Goal: Task Accomplishment & Management: Use online tool/utility

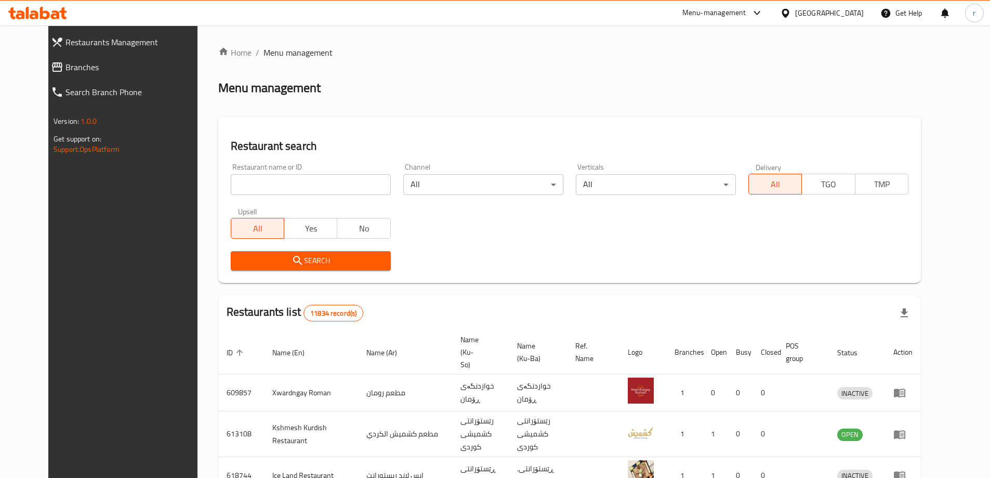
drag, startPoint x: 0, startPoint y: 0, endPoint x: 236, endPoint y: 187, distance: 300.9
click at [236, 187] on input "search" at bounding box center [311, 184] width 160 height 21
paste input "691608"
type input "691608"
click at [279, 253] on button "Search" at bounding box center [311, 260] width 160 height 19
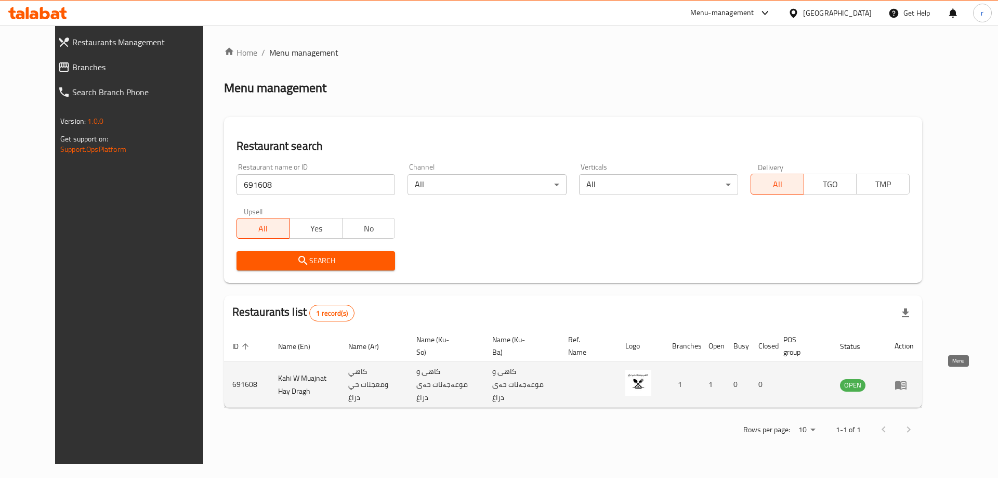
click at [907, 380] on icon "enhanced table" at bounding box center [900, 384] width 11 height 9
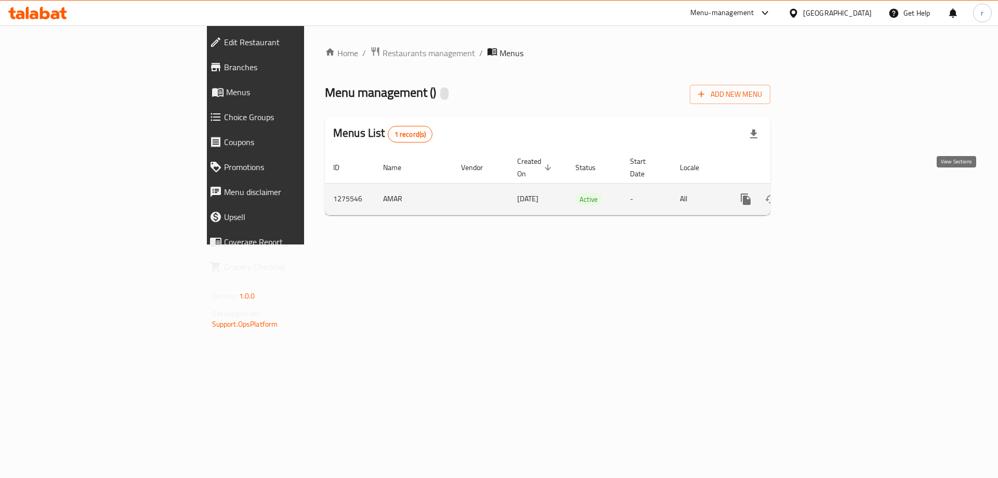
click at [827, 193] on icon "enhanced table" at bounding box center [821, 199] width 12 height 12
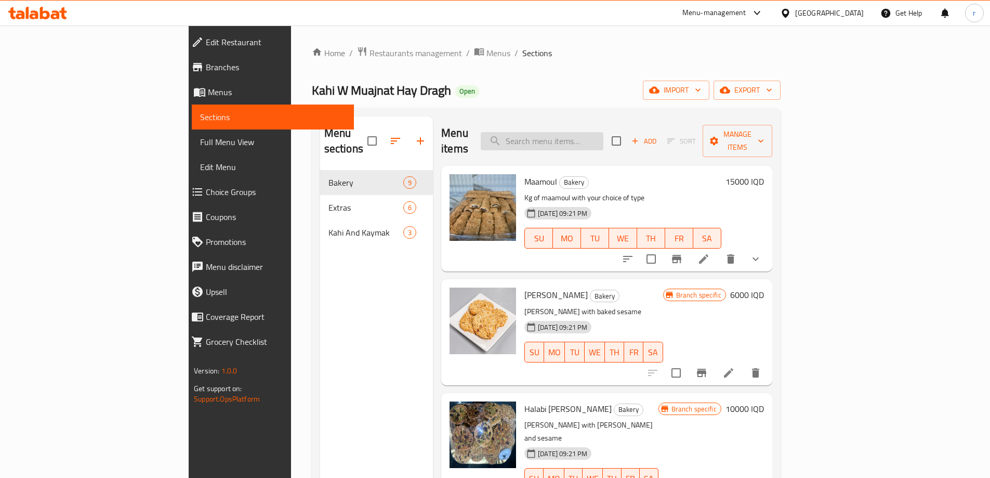
click at [586, 133] on input "search" at bounding box center [542, 141] width 123 height 18
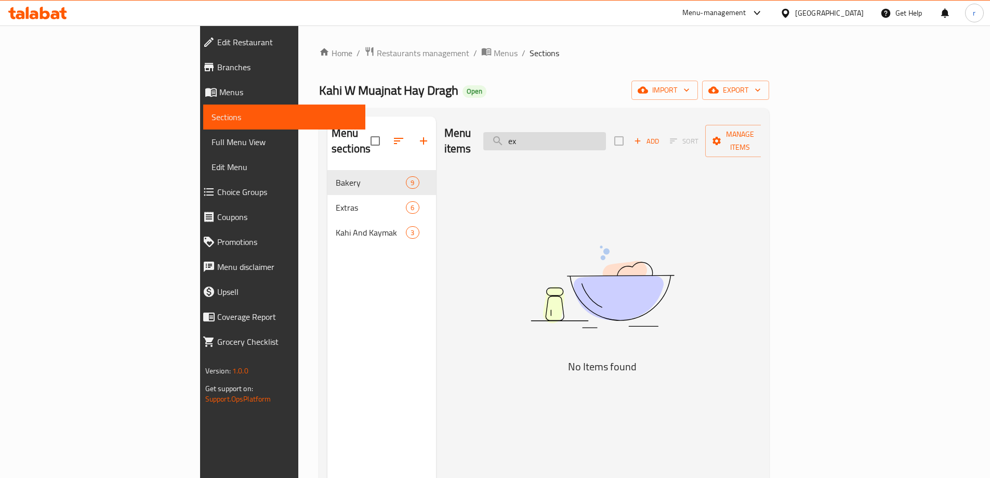
type input "e"
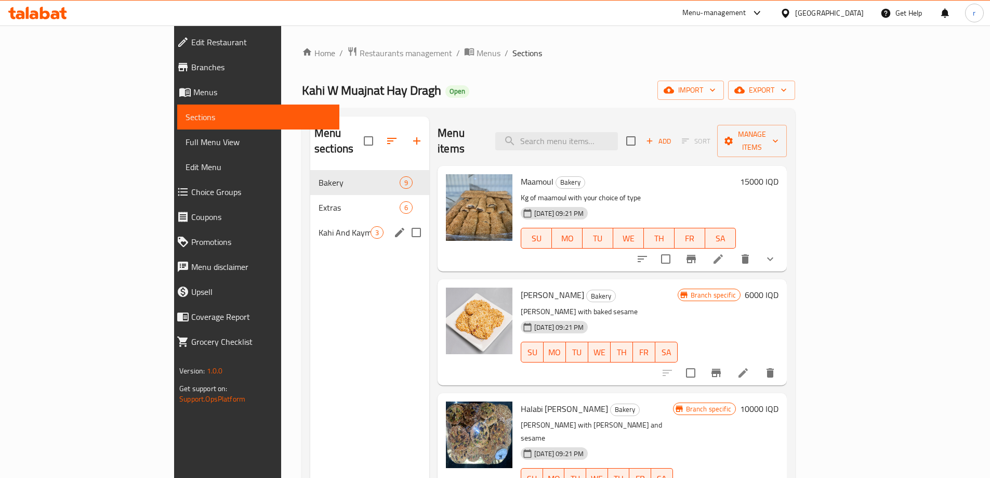
click at [319, 226] on span "Kahi And Kaymak" at bounding box center [345, 232] width 52 height 12
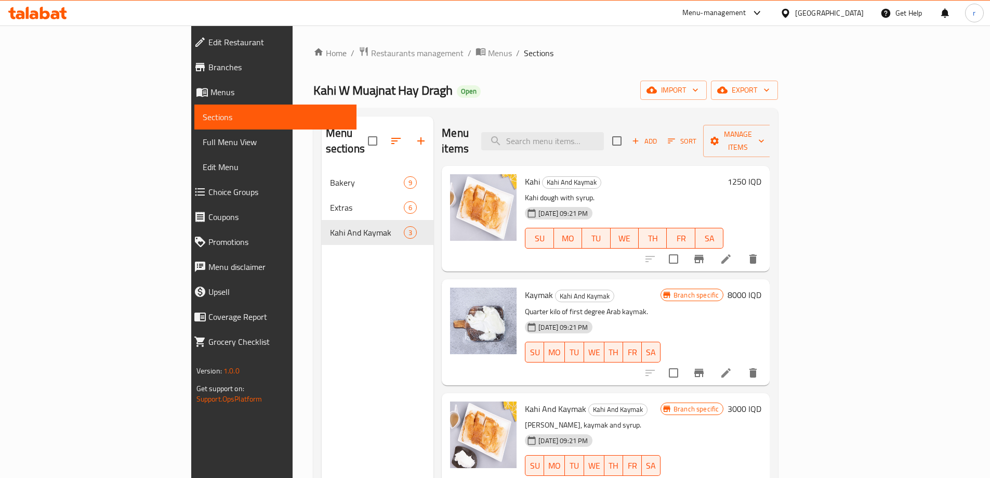
click at [53, 17] on icon at bounding box center [55, 14] width 9 height 9
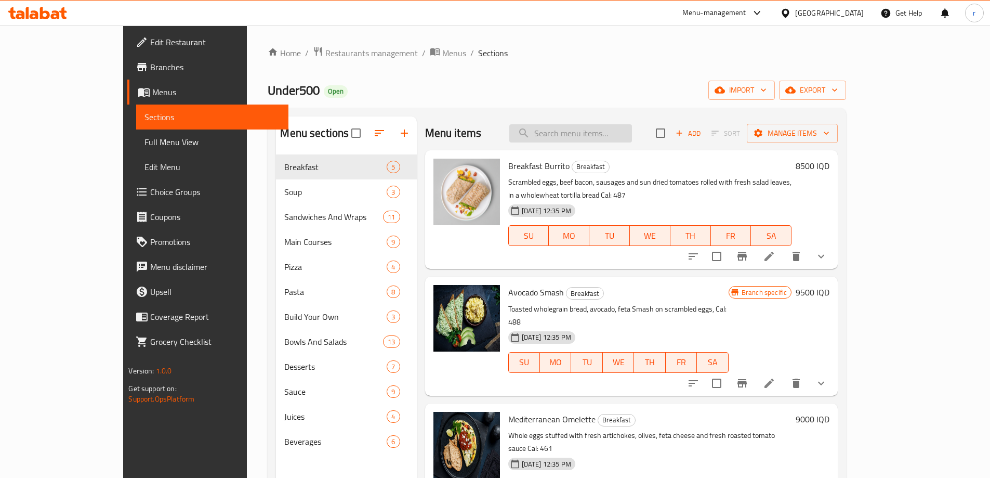
click at [603, 139] on input "search" at bounding box center [570, 133] width 123 height 18
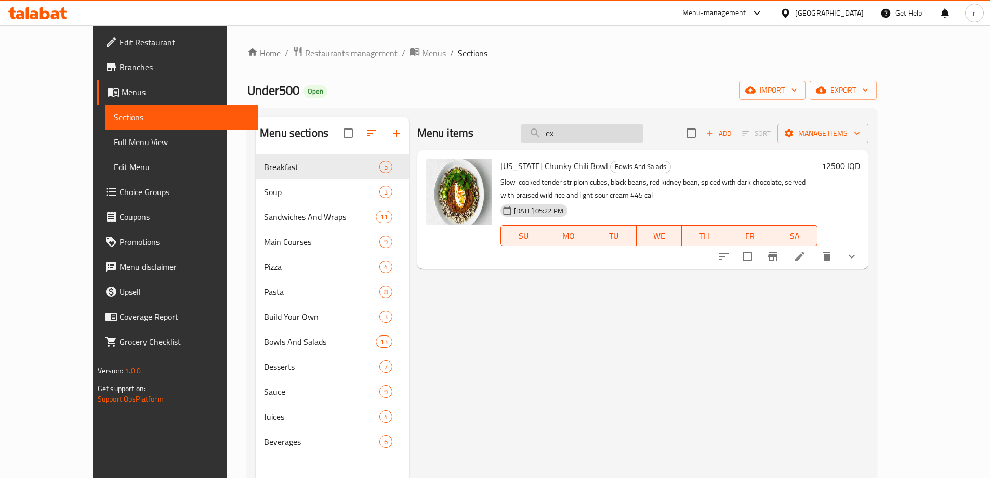
type input "e"
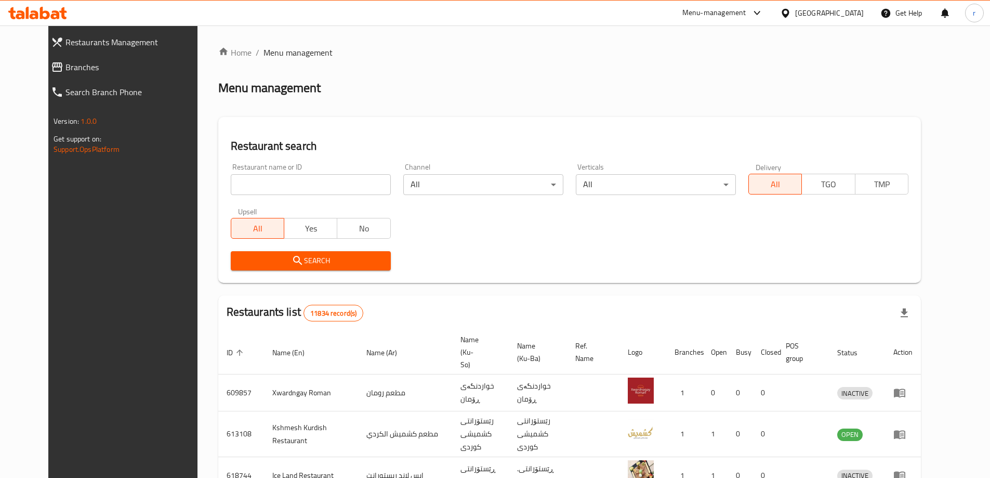
click at [231, 182] on input "search" at bounding box center [311, 184] width 160 height 21
paste input "Falafel Lebanon"
type input "Falafel Lebanon"
click at [249, 255] on span "Search" at bounding box center [310, 260] width 143 height 13
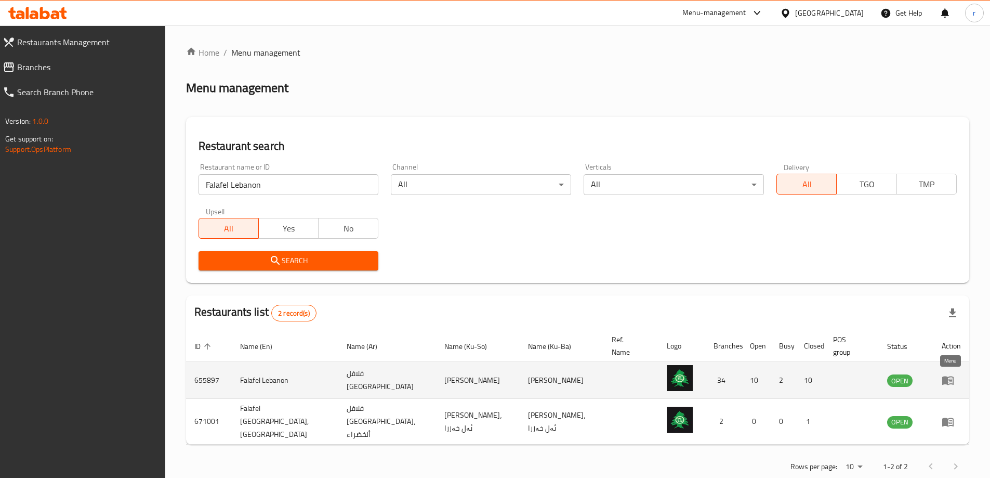
click at [953, 384] on icon "enhanced table" at bounding box center [947, 380] width 11 height 9
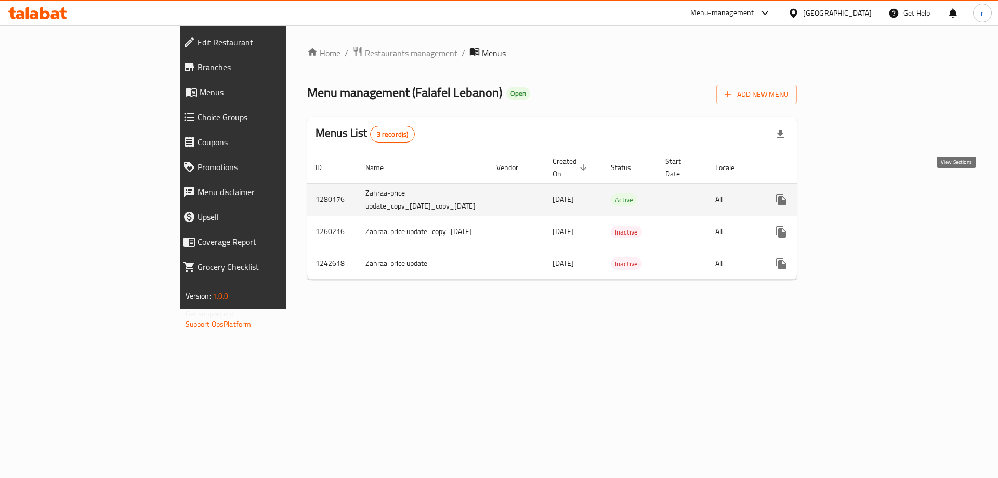
click at [862, 193] on icon "enhanced table" at bounding box center [856, 199] width 12 height 12
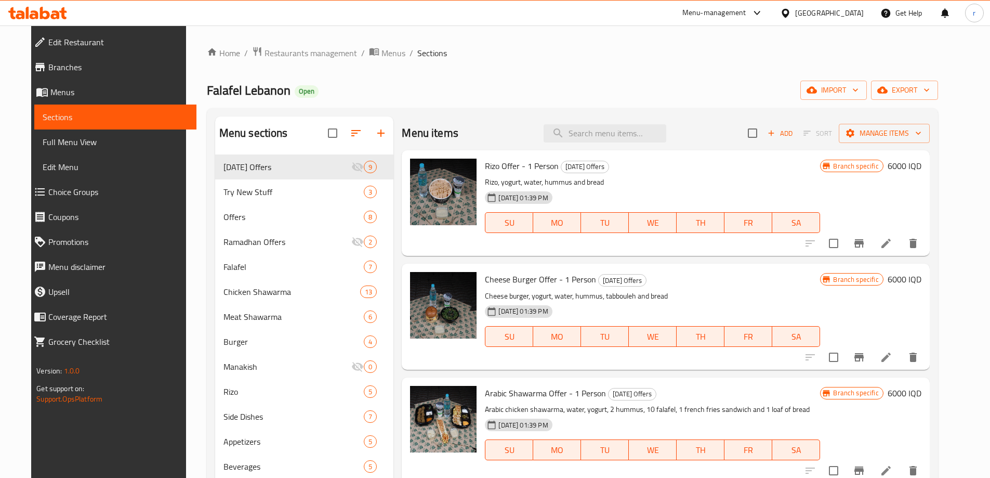
click at [49, 65] on span "Branches" at bounding box center [118, 67] width 140 height 12
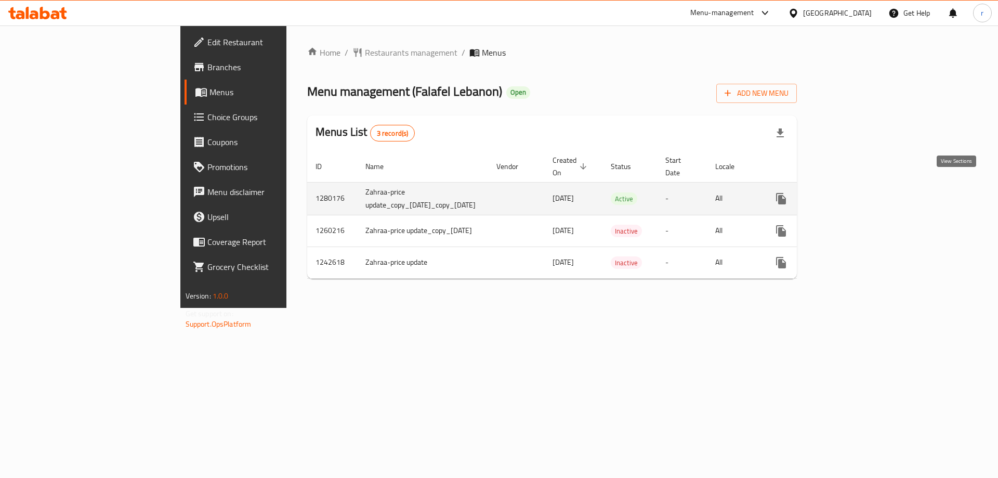
click at [862, 192] on icon "enhanced table" at bounding box center [856, 198] width 12 height 12
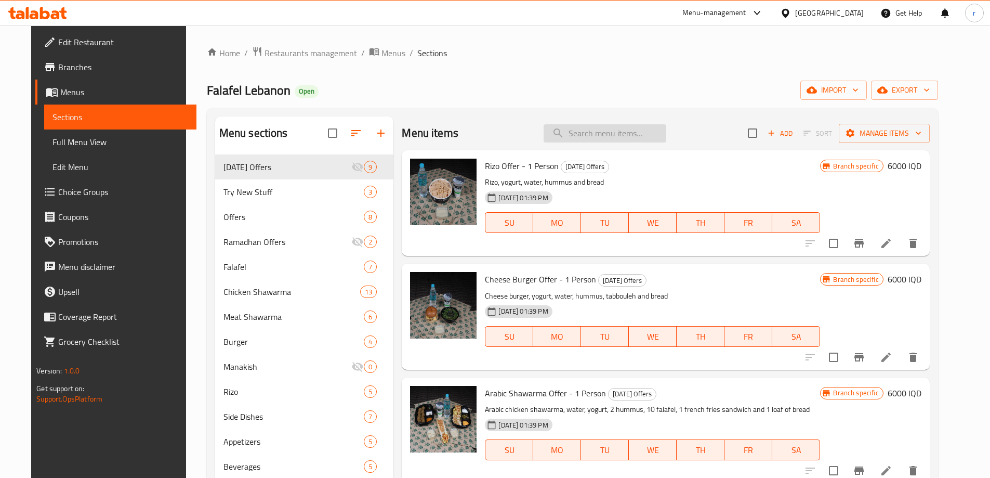
click at [603, 132] on input "search" at bounding box center [605, 133] width 123 height 18
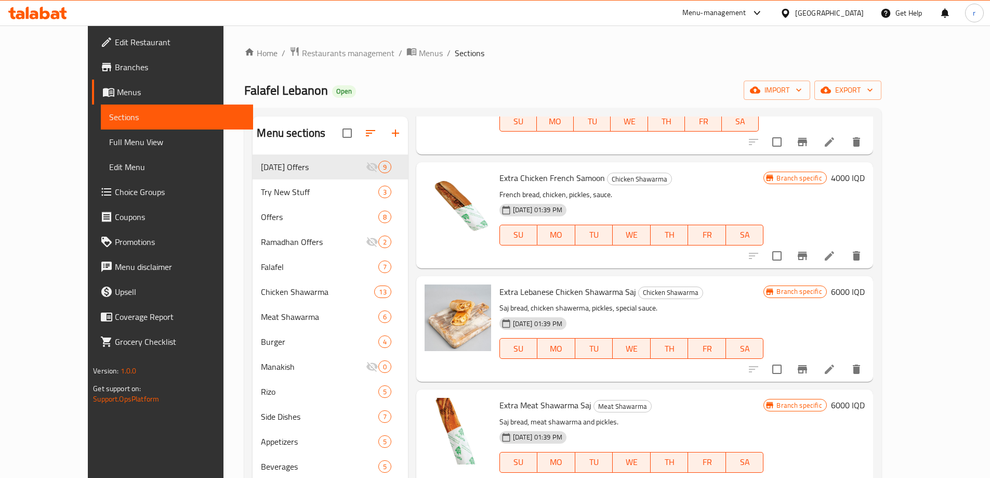
scroll to position [129, 0]
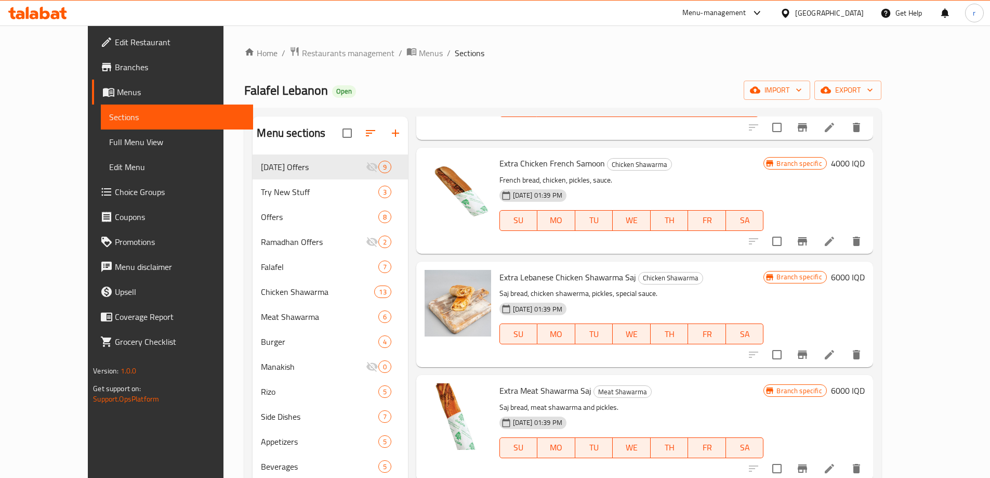
type input "ex"
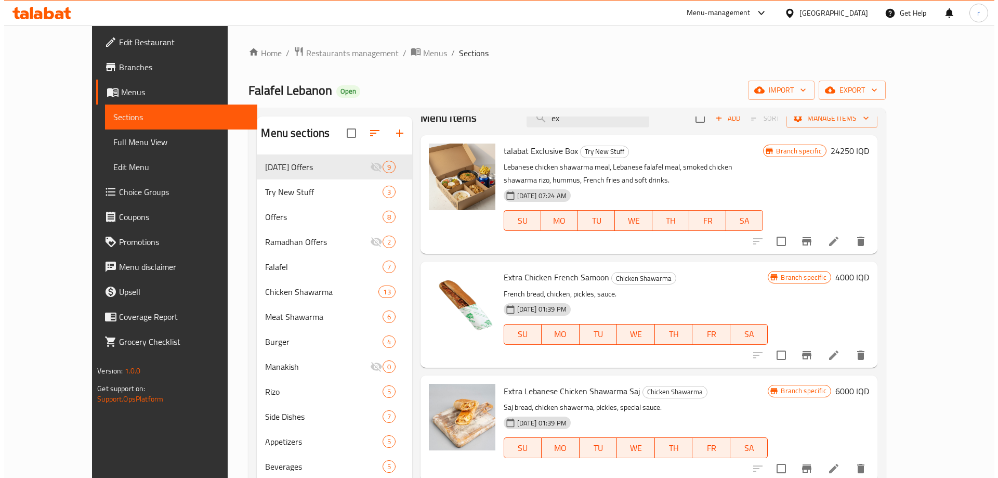
scroll to position [0, 0]
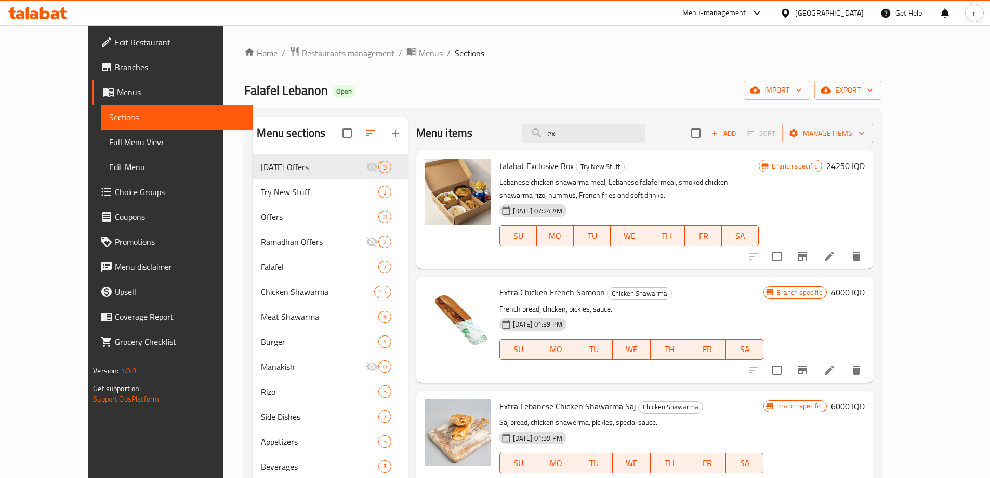
click at [807, 253] on icon "Branch-specific-item" at bounding box center [802, 256] width 9 height 8
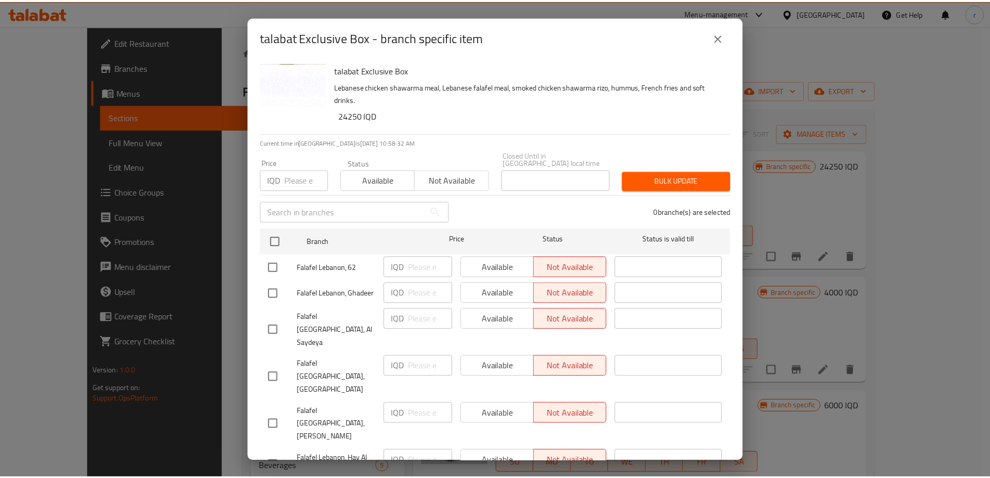
scroll to position [260, 0]
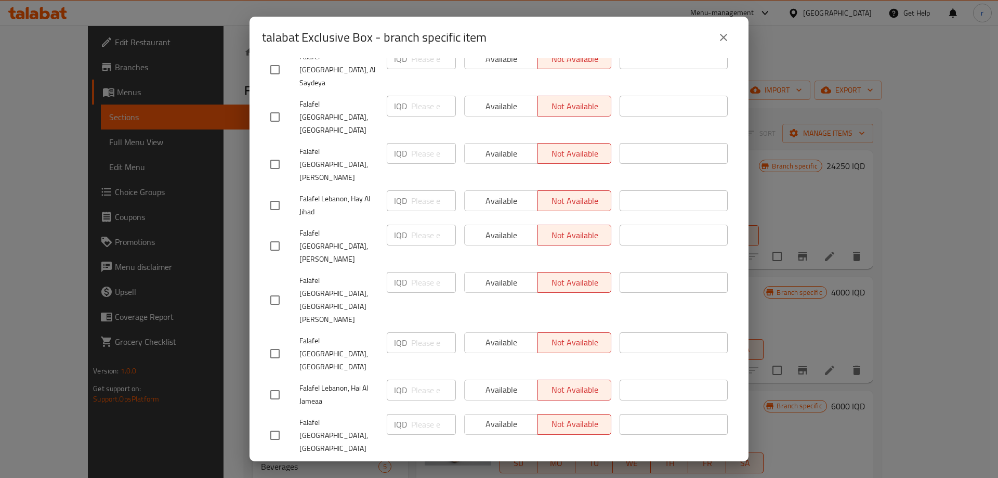
click at [721, 37] on icon "close" at bounding box center [723, 37] width 12 height 12
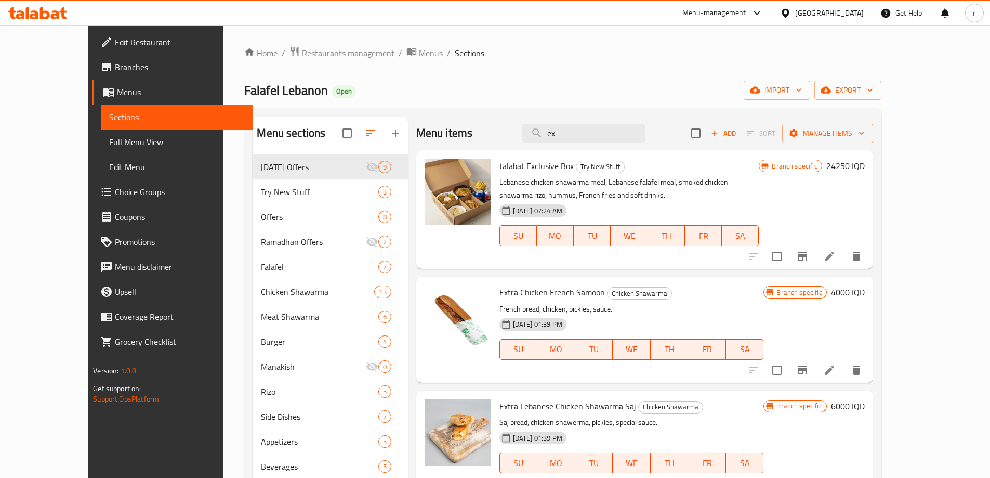
click at [844, 254] on li at bounding box center [829, 256] width 29 height 19
